Goal: Task Accomplishment & Management: Use online tool/utility

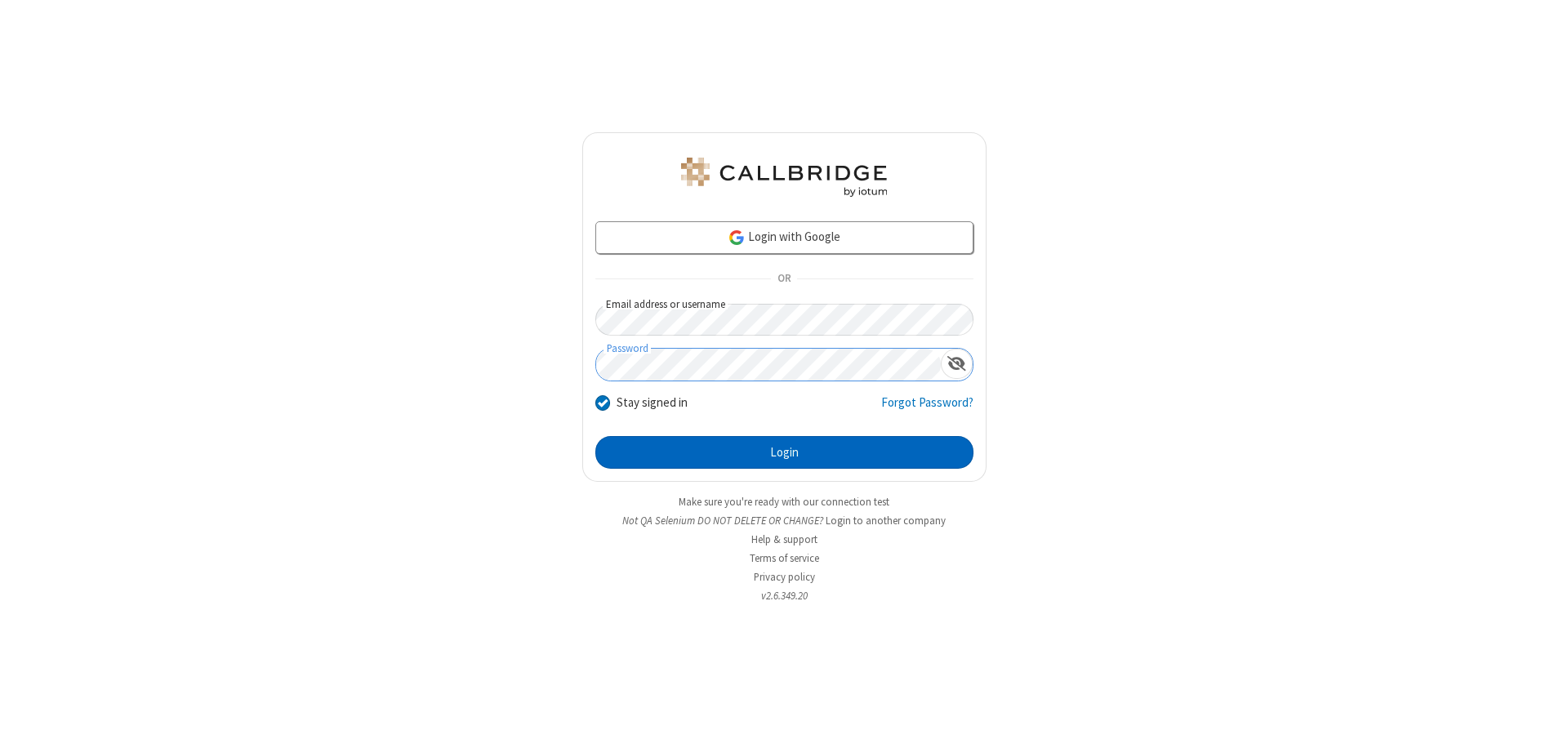
click at [784, 453] on button "Login" at bounding box center [784, 452] width 378 height 33
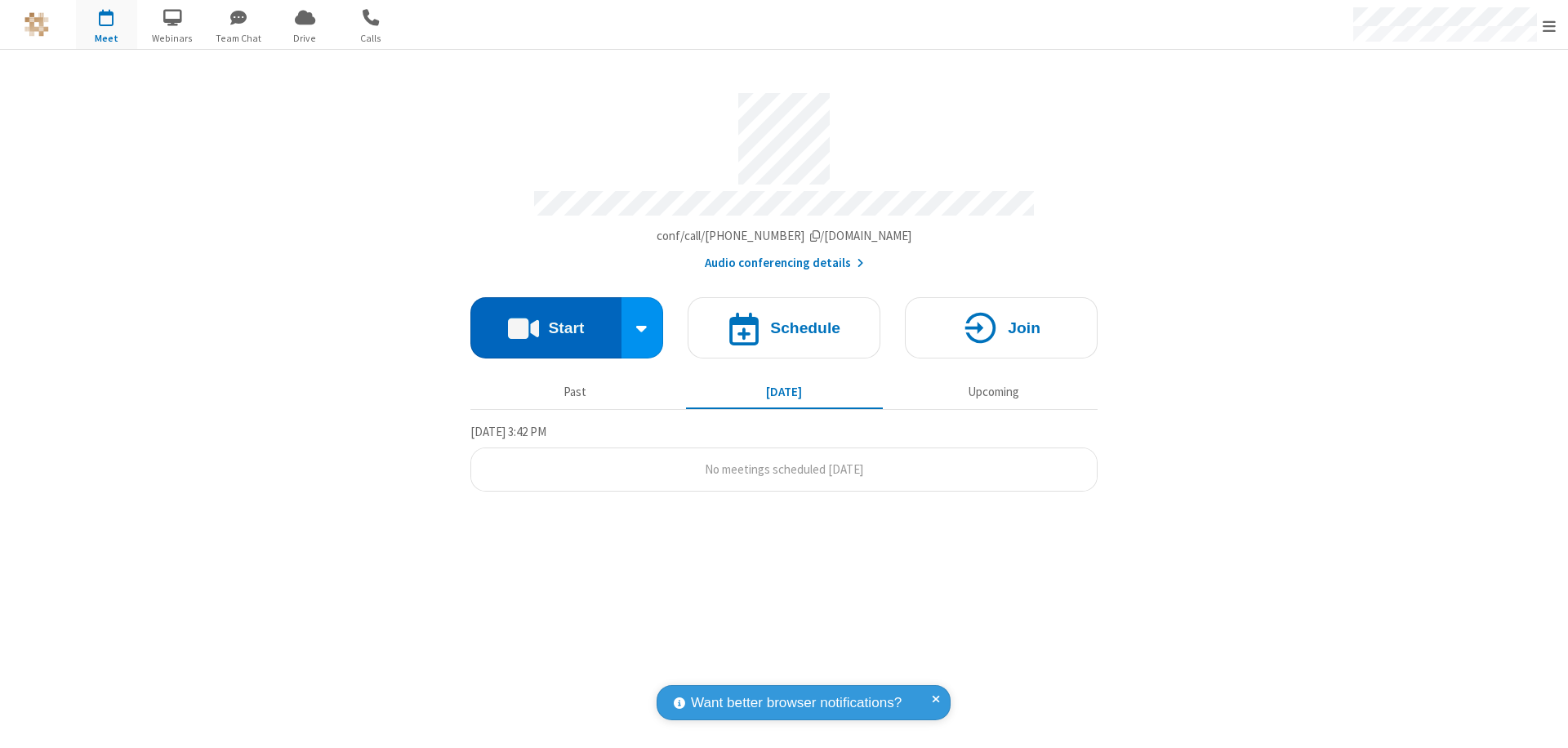
click at [545, 321] on button "Start" at bounding box center [545, 328] width 151 height 61
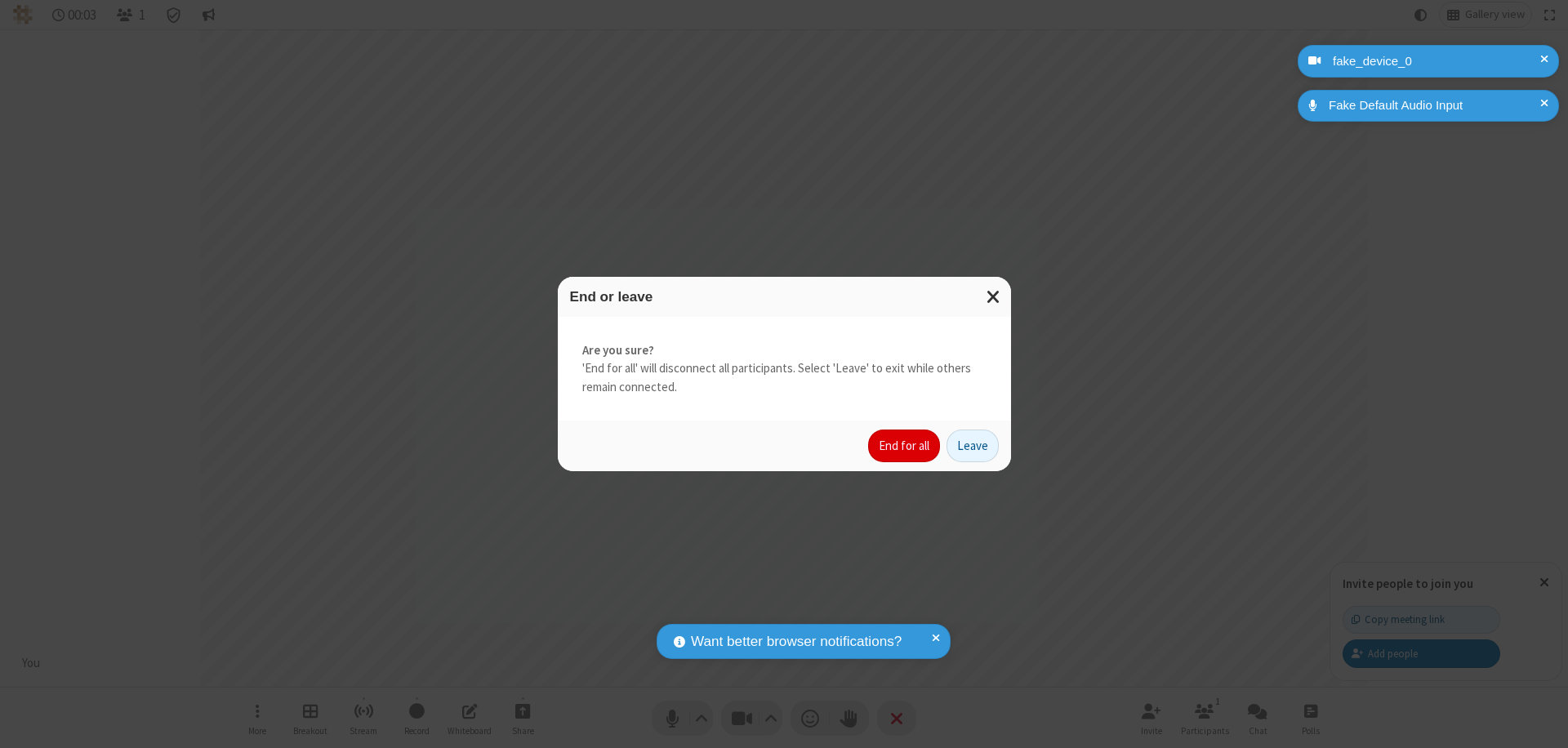
click at [905, 446] on button "End for all" at bounding box center [903, 445] width 72 height 33
